Goal: Information Seeking & Learning: Learn about a topic

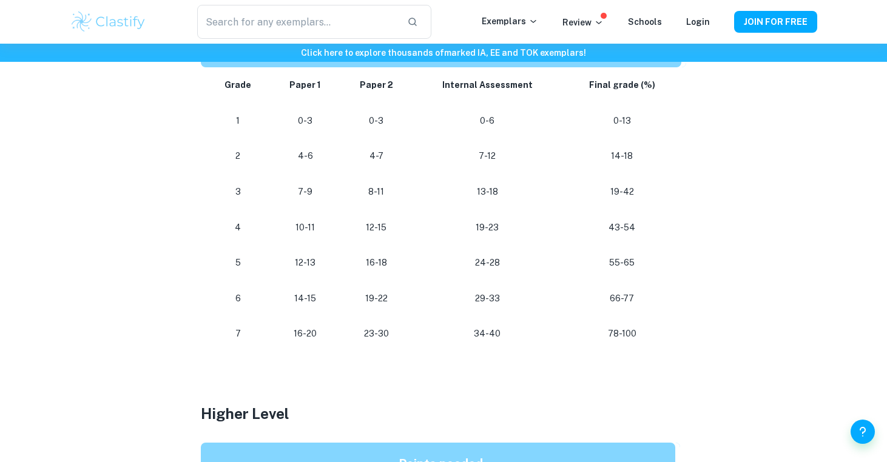
scroll to position [748, 0]
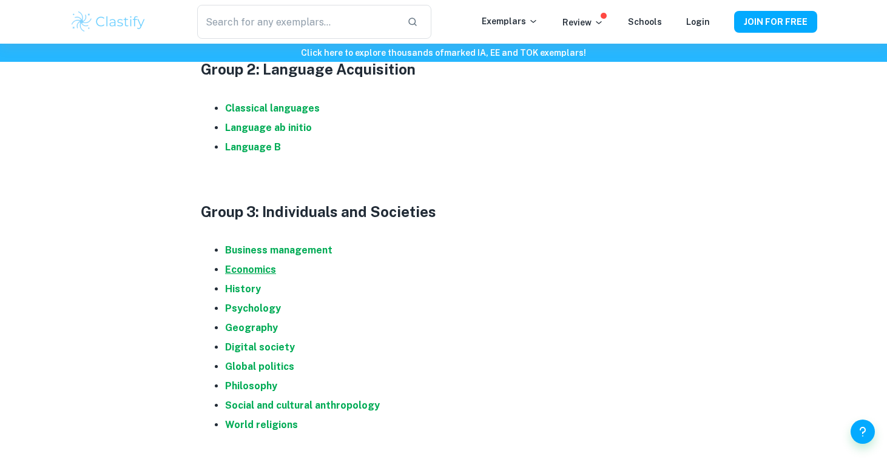
scroll to position [826, 0]
click at [270, 112] on strong "Classical languages" at bounding box center [272, 109] width 95 height 12
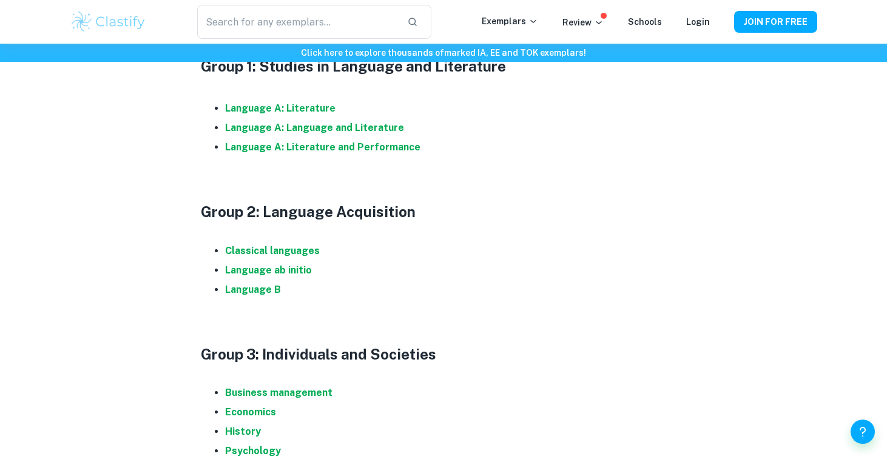
scroll to position [671, 0]
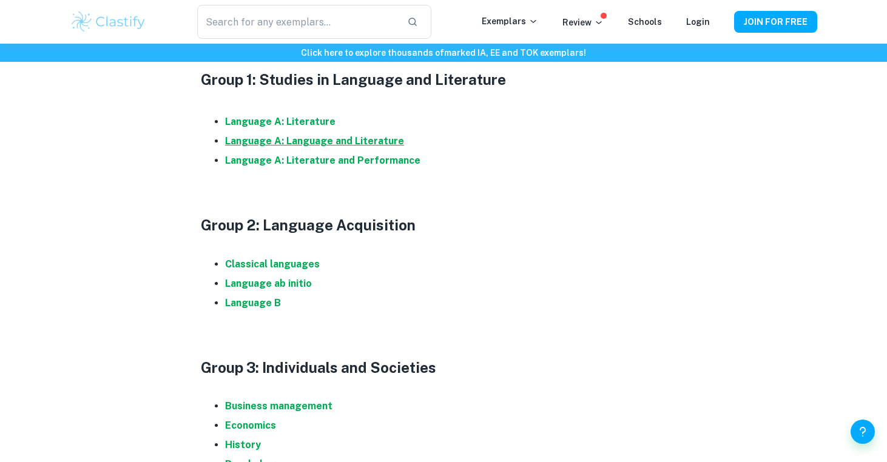
click at [267, 146] on strong "Language A: Language and Literature" at bounding box center [314, 141] width 179 height 12
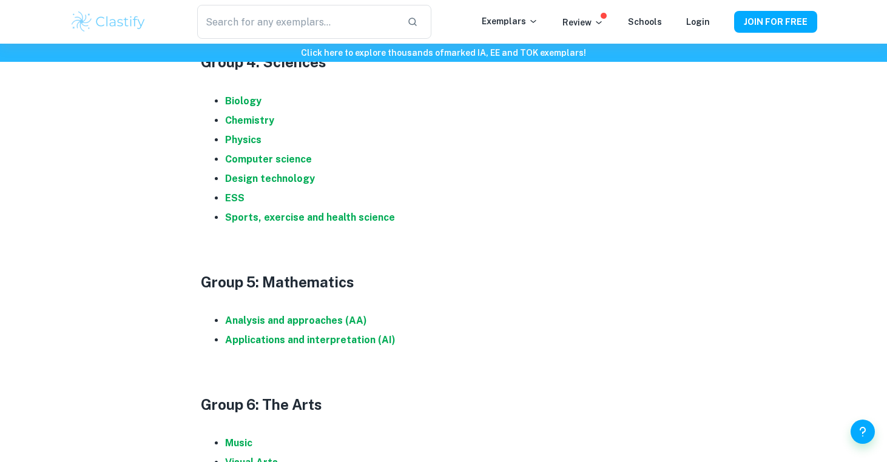
scroll to position [1252, 0]
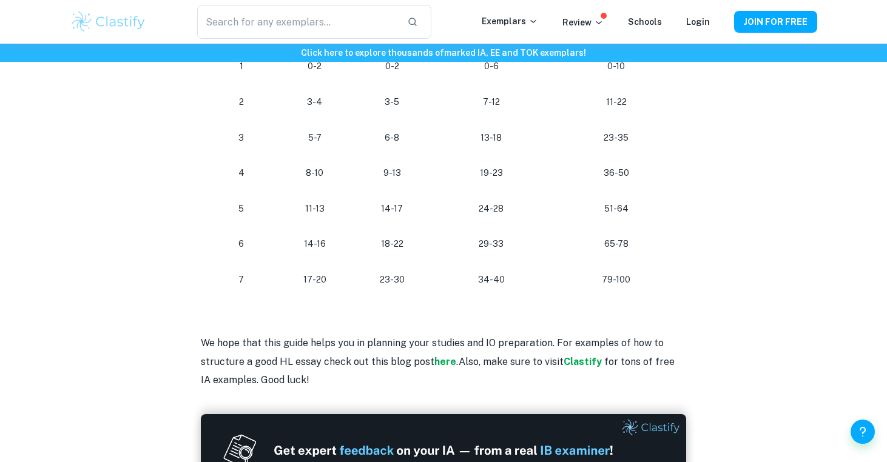
scroll to position [1281, 0]
